Goal: Obtain resource: Download file/media

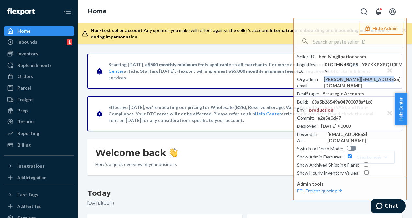
scroll to position [130, 0]
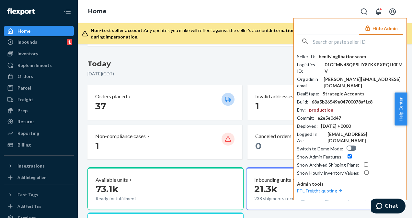
click at [333, 42] on input "text" at bounding box center [358, 41] width 90 height 13
click at [331, 50] on div "Seller ID : benlivinglibationscom Logistics ID : 01GEMN48QP9HY8ZKKPXPQH0EMV Org…" at bounding box center [350, 106] width 106 height 142
click at [333, 43] on input "text" at bounding box center [358, 41] width 90 height 13
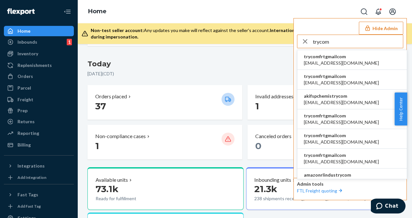
type input "trycom"
click at [330, 56] on span "trycomfrtgmailcom" at bounding box center [341, 56] width 75 height 6
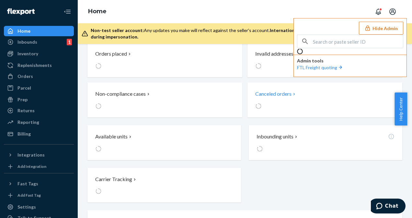
scroll to position [87, 0]
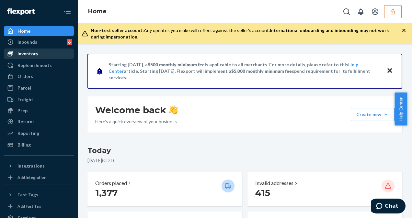
click at [40, 51] on div "Inventory" at bounding box center [39, 53] width 69 height 9
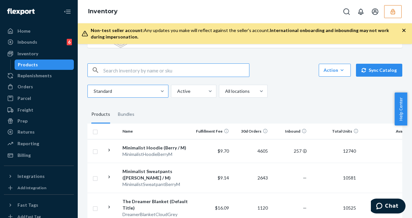
scroll to position [32, 0]
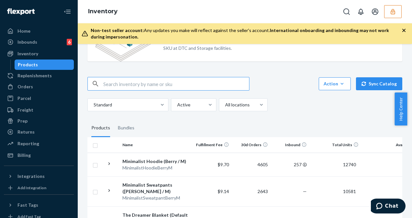
click at [166, 85] on input "text" at bounding box center [176, 83] width 146 height 13
type input "w"
type input "sweatpants bark"
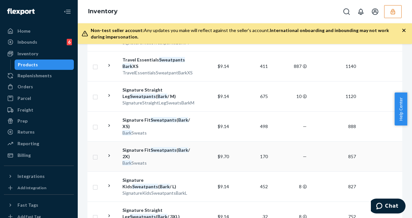
scroll to position [389, 0]
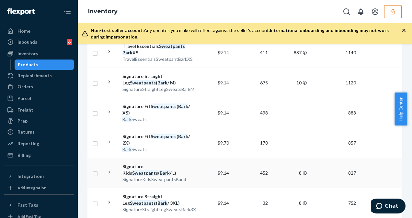
click at [205, 166] on td "$9.14" at bounding box center [212, 173] width 39 height 30
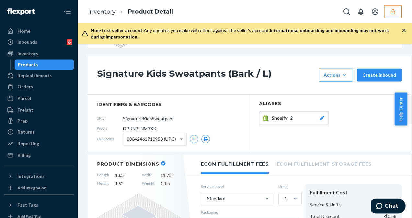
scroll to position [65, 0]
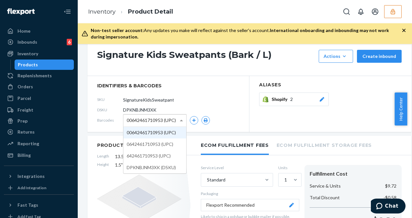
click at [169, 122] on span "00642461710953 (UPC)" at bounding box center [151, 120] width 49 height 11
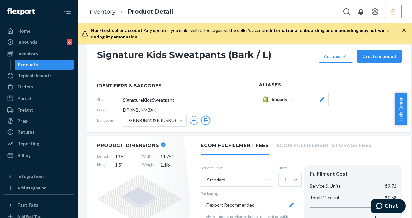
click at [203, 120] on icon "button" at bounding box center [205, 121] width 5 height 4
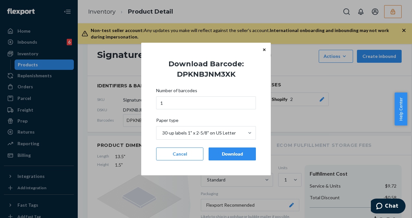
click at [243, 152] on div "Download" at bounding box center [232, 154] width 36 height 6
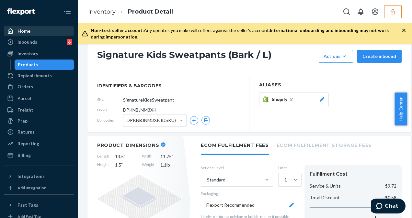
click at [34, 34] on div "Home" at bounding box center [39, 31] width 69 height 9
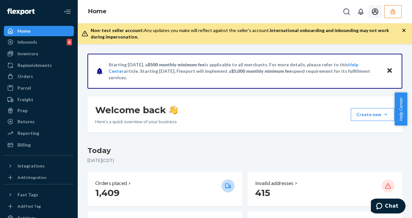
click at [396, 17] on button "button" at bounding box center [392, 11] width 17 height 13
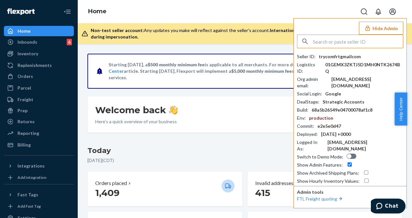
click at [330, 41] on input "text" at bounding box center [358, 41] width 90 height 13
paste input "sfnonboardingdoradofashionflexportcom"
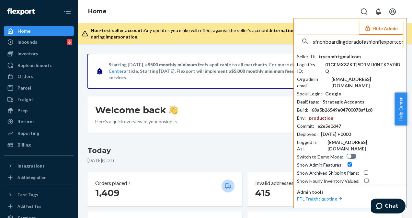
scroll to position [0, 3]
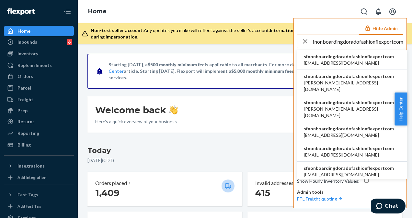
type input "sfnonboardingdoradofashionflexportcom"
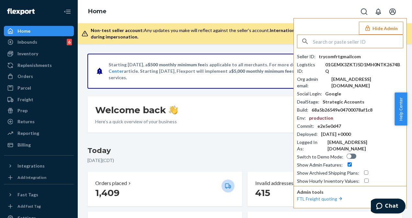
scroll to position [0, 0]
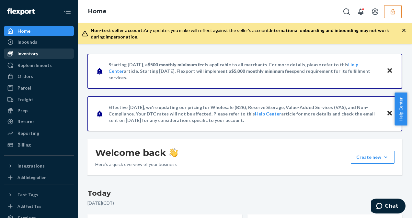
click at [41, 54] on div "Inventory" at bounding box center [39, 53] width 69 height 9
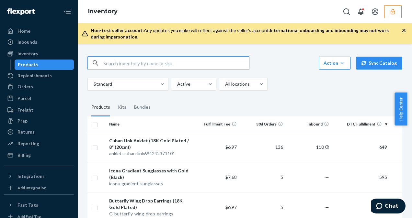
click at [126, 64] on input "text" at bounding box center [176, 63] width 146 height 13
click at [127, 64] on input "text" at bounding box center [176, 63] width 146 height 13
paste input "DWSZR5EJMA6"
type input "DWSZR5EJMA6"
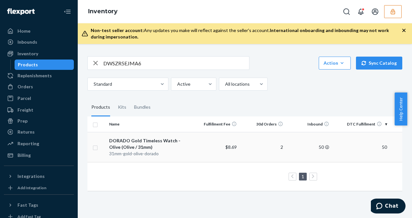
click at [184, 146] on div "DORADO Gold Timeless Watch - Olive (Olive / 31mm)" at bounding box center [149, 144] width 81 height 13
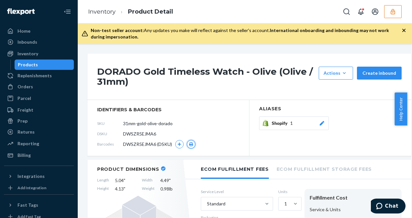
click at [193, 144] on icon "button" at bounding box center [191, 145] width 5 height 4
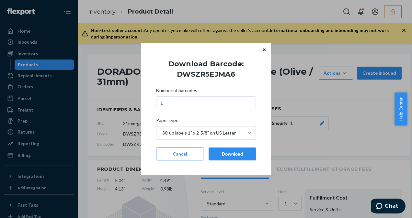
click at [222, 153] on div "Download" at bounding box center [232, 154] width 36 height 6
